Goal: Transaction & Acquisition: Purchase product/service

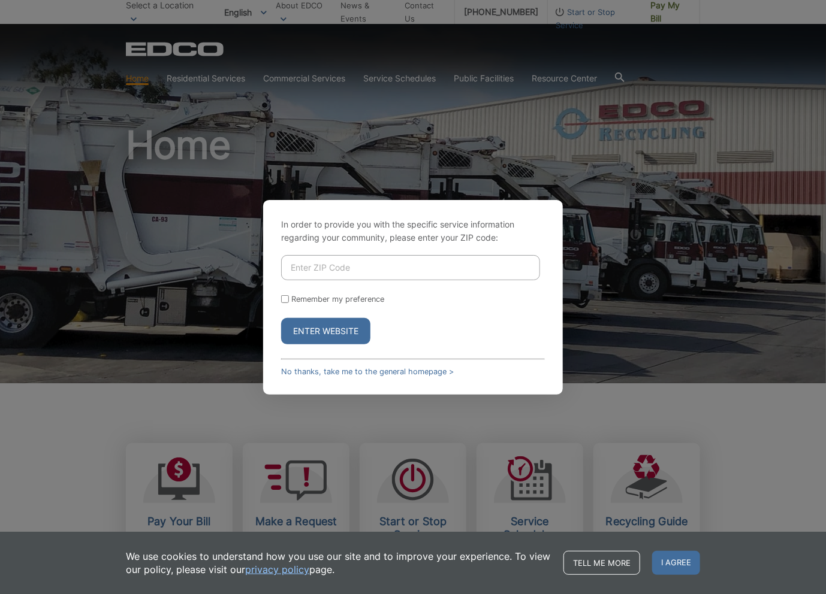
click at [333, 272] on input "Enter ZIP Code" at bounding box center [410, 267] width 259 height 25
type input "92067"
click at [284, 300] on input "Remember my preference" at bounding box center [285, 299] width 8 height 8
checkbox input "true"
click at [343, 335] on button "Enter Website" at bounding box center [325, 331] width 89 height 26
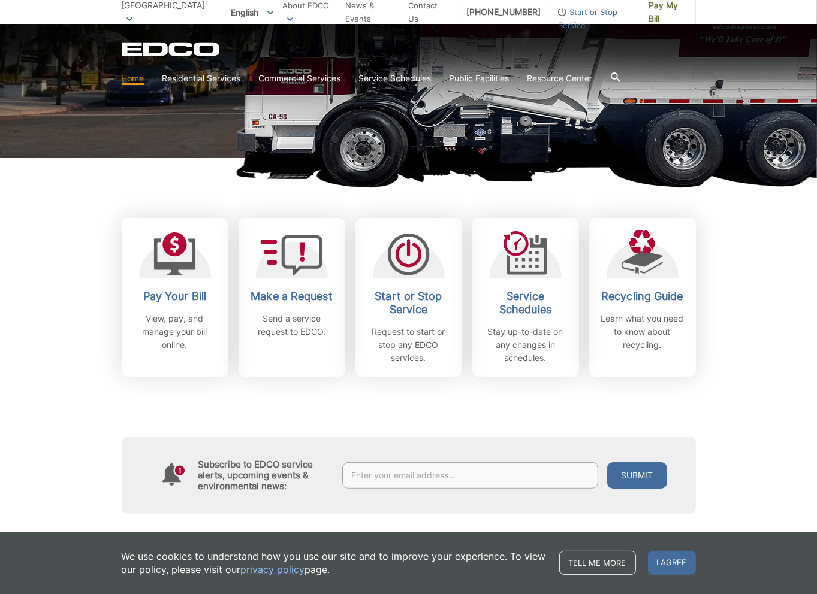
scroll to position [240, 0]
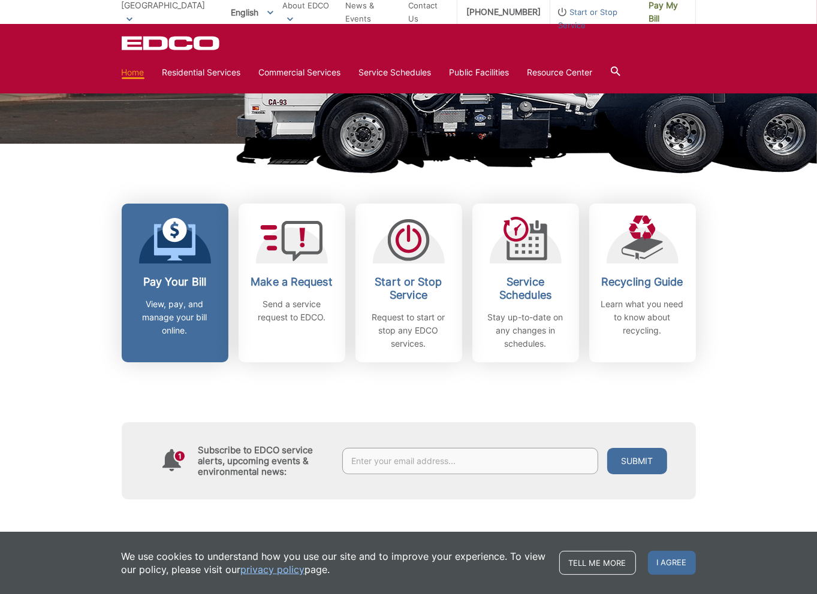
click at [167, 239] on icon at bounding box center [174, 230] width 25 height 25
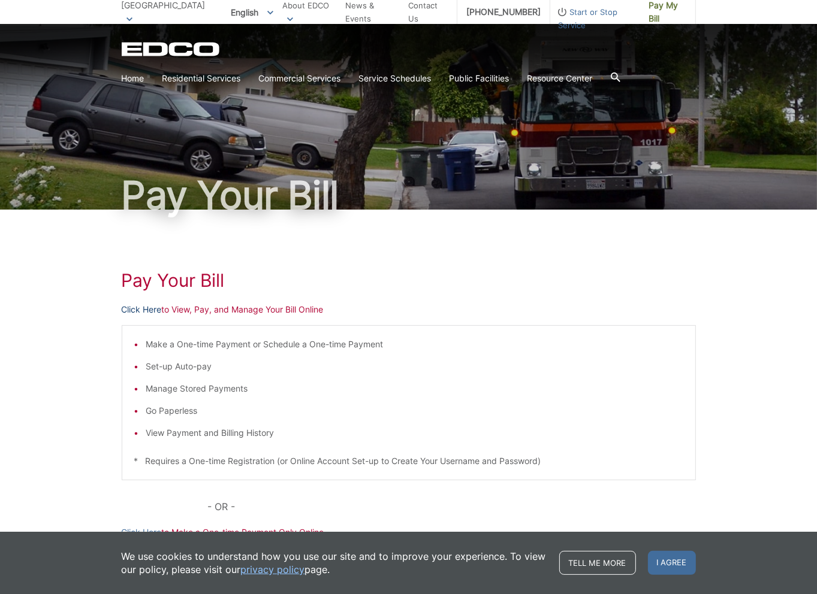
click at [131, 309] on link "Click Here" at bounding box center [142, 309] width 40 height 13
